Goal: Complete application form

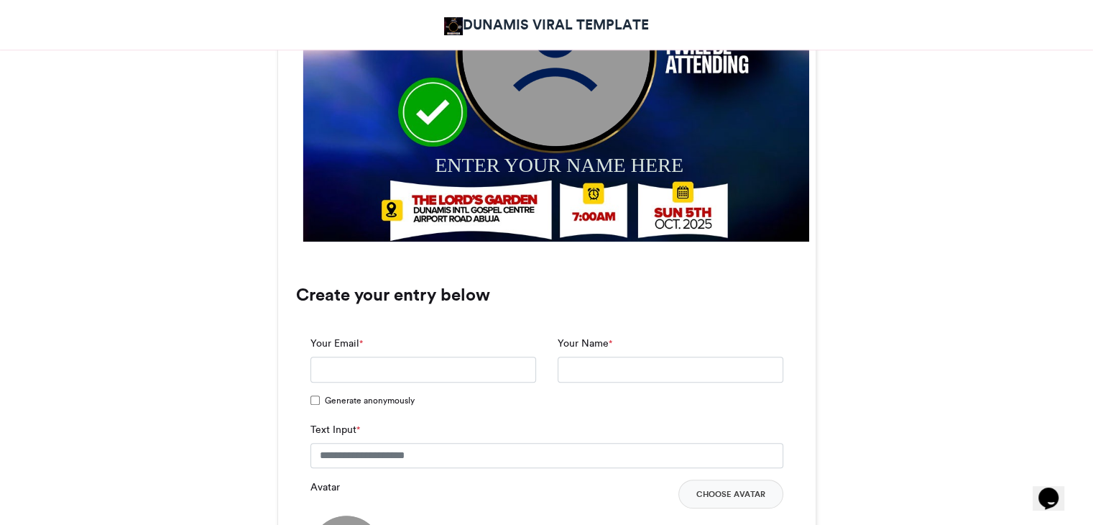
scroll to position [791, 0]
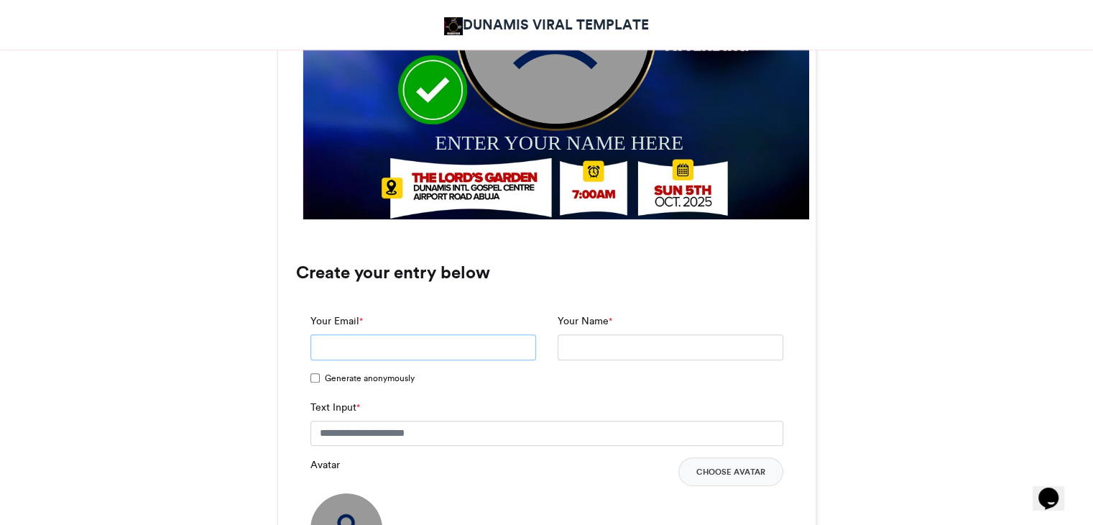
click at [450, 357] on input "Your Email *" at bounding box center [424, 347] width 226 height 26
type input "**********"
click at [433, 434] on input "Text Input *" at bounding box center [547, 434] width 473 height 26
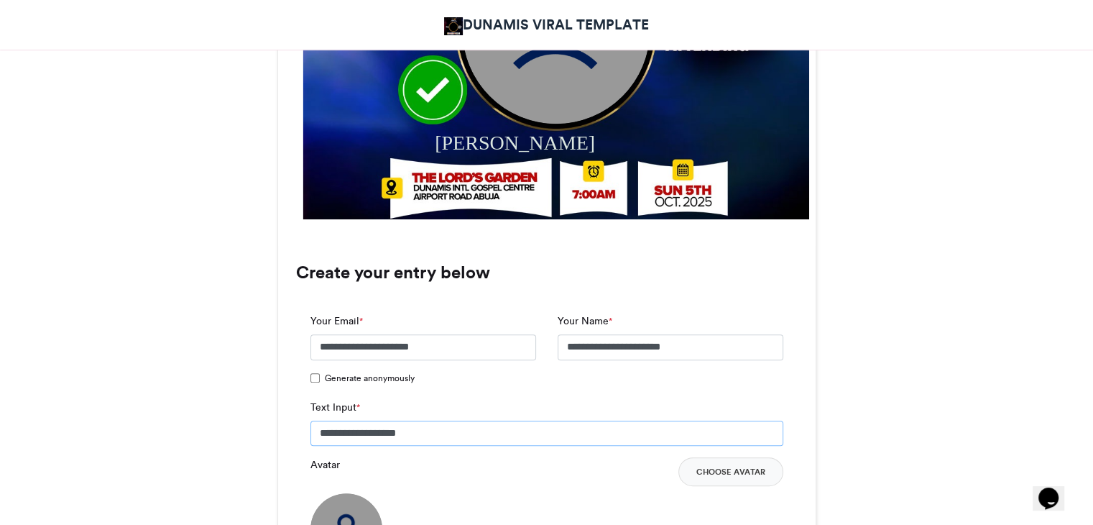
type input "**********"
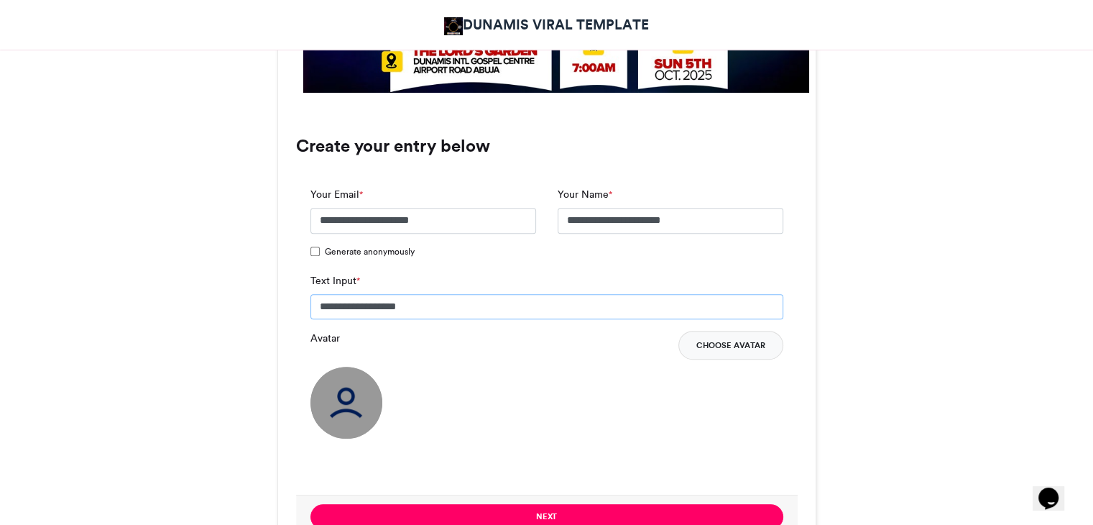
scroll to position [935, 0]
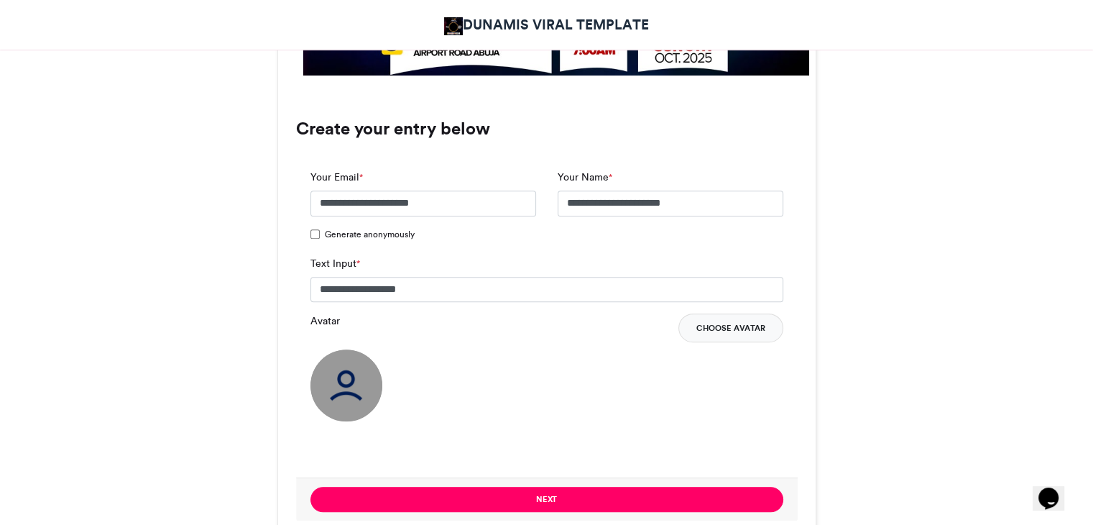
click at [741, 320] on button "Choose Avatar" at bounding box center [731, 327] width 105 height 29
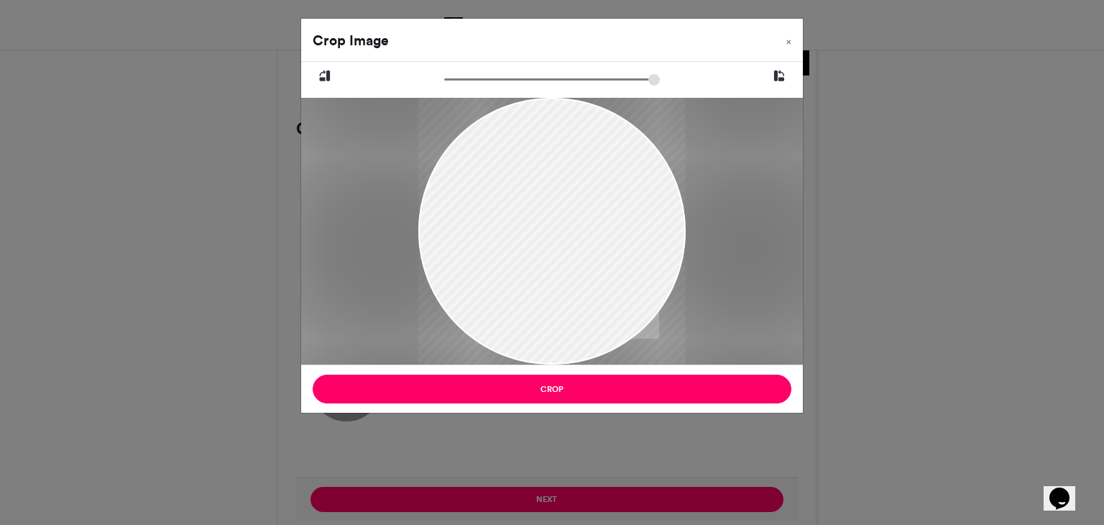
drag, startPoint x: 610, startPoint y: 225, endPoint x: 497, endPoint y: 234, distance: 112.5
click at [497, 234] on div at bounding box center [551, 240] width 267 height 366
drag, startPoint x: 628, startPoint y: 214, endPoint x: 715, endPoint y: 208, distance: 87.9
click at [805, 205] on div "Crop Image × Crop" at bounding box center [552, 262] width 1104 height 525
drag, startPoint x: 406, startPoint y: 225, endPoint x: 332, endPoint y: 225, distance: 74.0
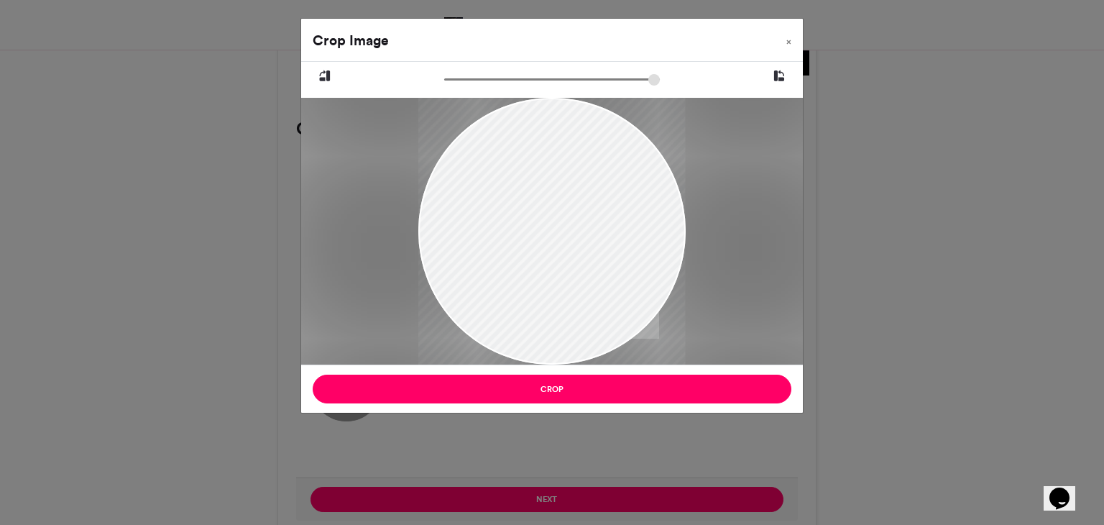
click at [332, 225] on div at bounding box center [552, 231] width 502 height 267
drag, startPoint x: 590, startPoint y: 193, endPoint x: 471, endPoint y: 192, distance: 119.3
click at [460, 193] on div at bounding box center [551, 235] width 267 height 366
type input "******"
drag, startPoint x: 451, startPoint y: 78, endPoint x: 416, endPoint y: 98, distance: 40.6
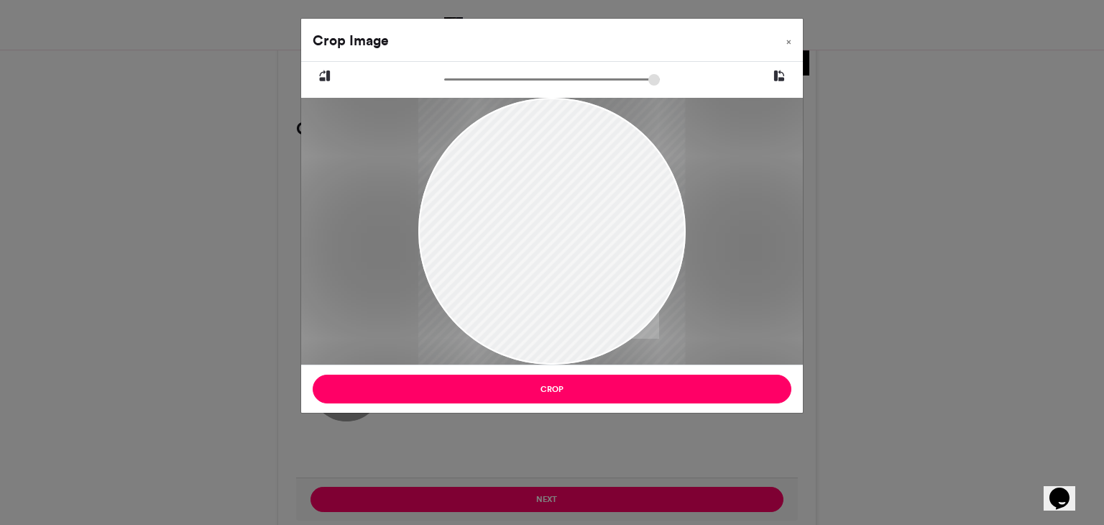
click at [444, 86] on input "zoom" at bounding box center [552, 80] width 216 height 14
drag, startPoint x: 600, startPoint y: 191, endPoint x: 532, endPoint y: 182, distance: 68.8
click at [532, 182] on div at bounding box center [551, 238] width 267 height 366
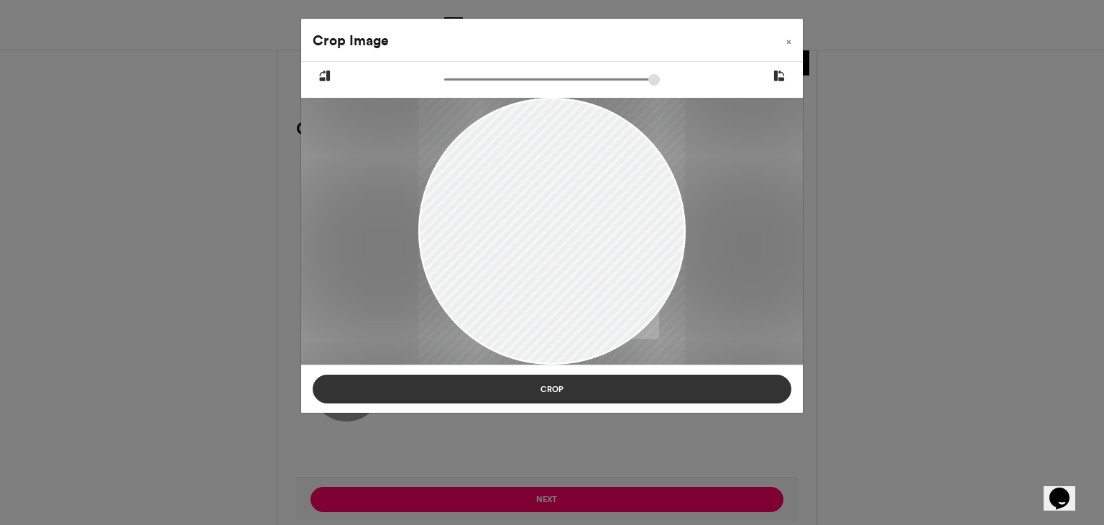
click at [592, 387] on button "Crop" at bounding box center [552, 389] width 479 height 29
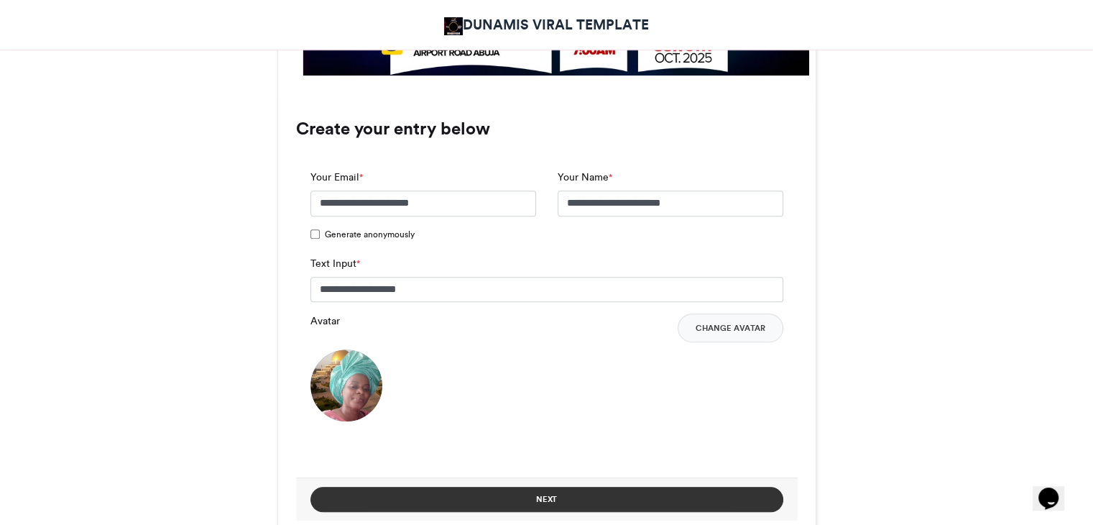
click at [584, 497] on button "Next" at bounding box center [547, 499] width 473 height 25
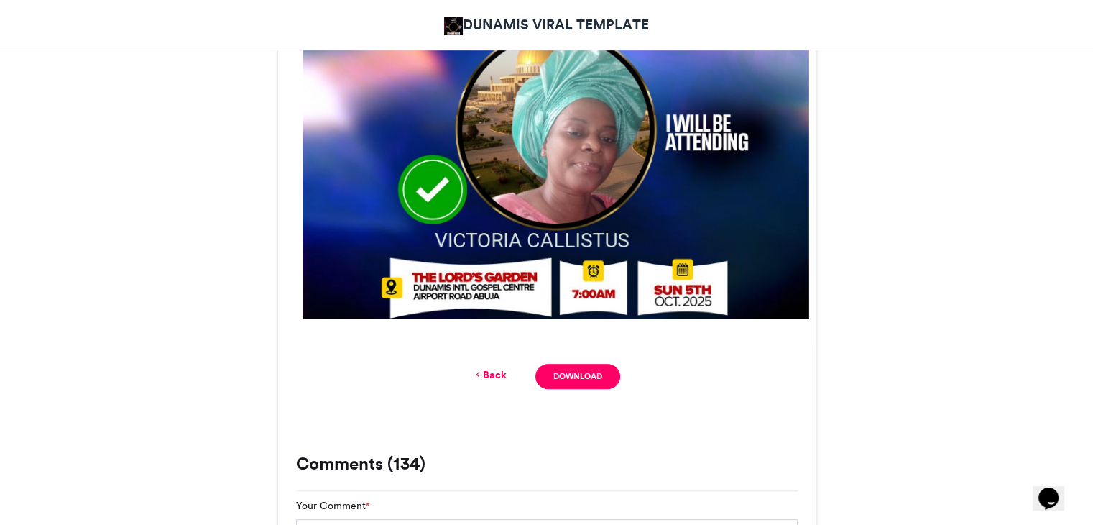
scroll to position [647, 0]
